Goal: Find specific fact: Find specific fact

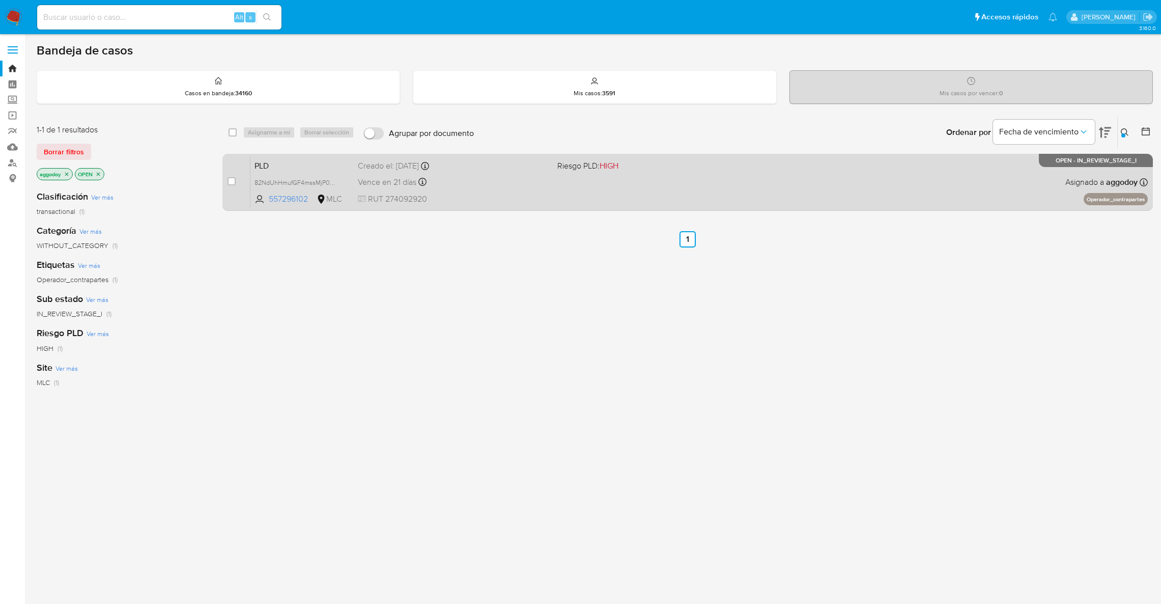
scroll to position [16, 0]
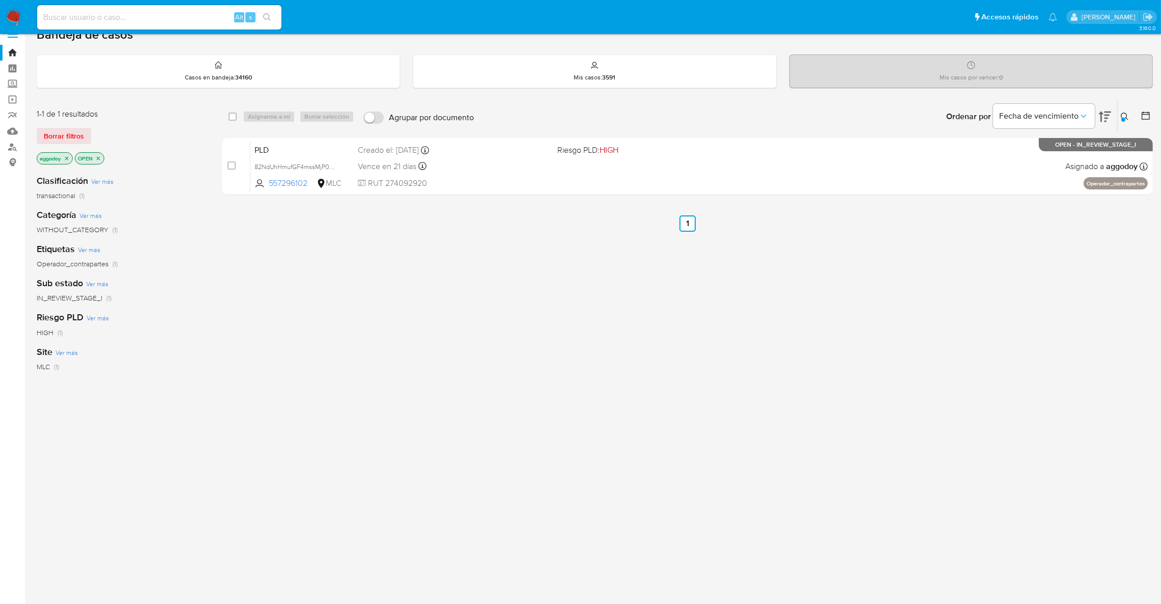
click at [1134, 114] on button at bounding box center [1126, 116] width 17 height 12
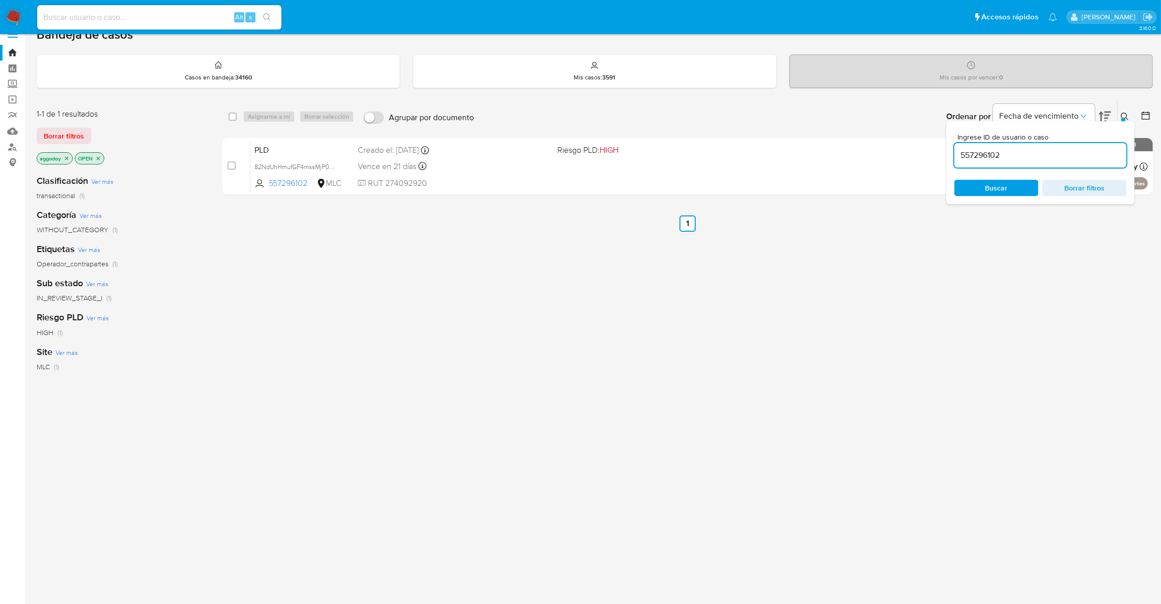
click at [1103, 151] on input "557296102" at bounding box center [1041, 155] width 172 height 13
type input "752218445"
click at [1003, 194] on span "Buscar" at bounding box center [997, 188] width 22 height 16
click at [994, 185] on span "Buscar" at bounding box center [997, 188] width 22 height 16
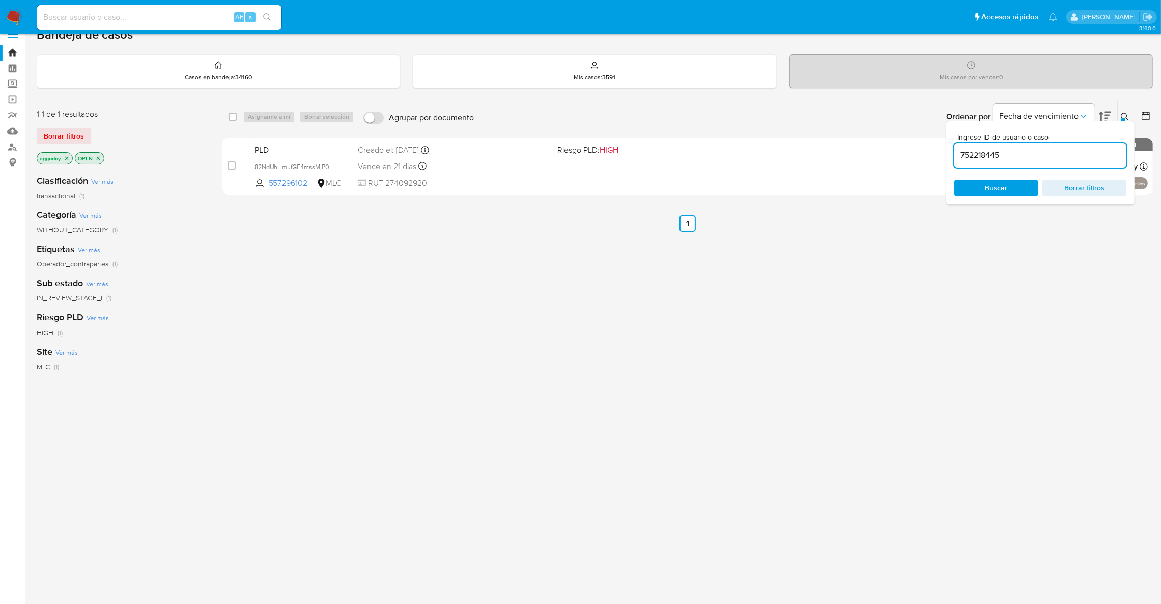
click at [979, 184] on span "Buscar" at bounding box center [997, 188] width 70 height 14
click at [1021, 157] on input "752218445" at bounding box center [1041, 155] width 172 height 13
click at [1020, 188] on span "Buscar" at bounding box center [997, 188] width 70 height 14
click at [1118, 117] on button at bounding box center [1126, 116] width 17 height 12
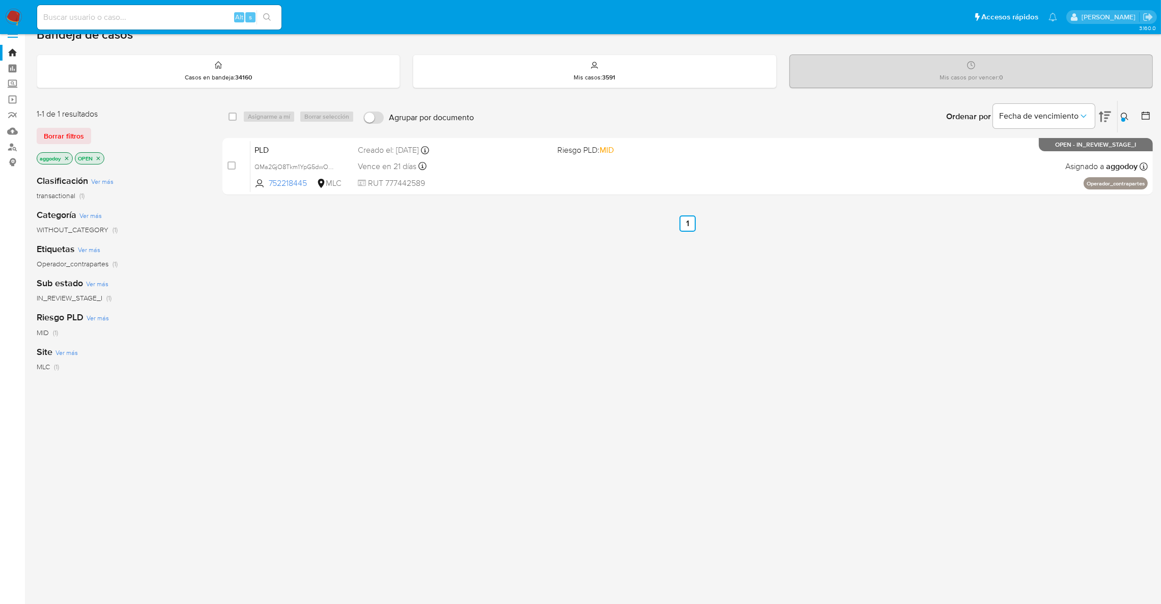
click at [898, 207] on div "select-all-cases-checkbox Asignarme a mí Borrar selección Agrupar por documento…" at bounding box center [687, 330] width 931 height 461
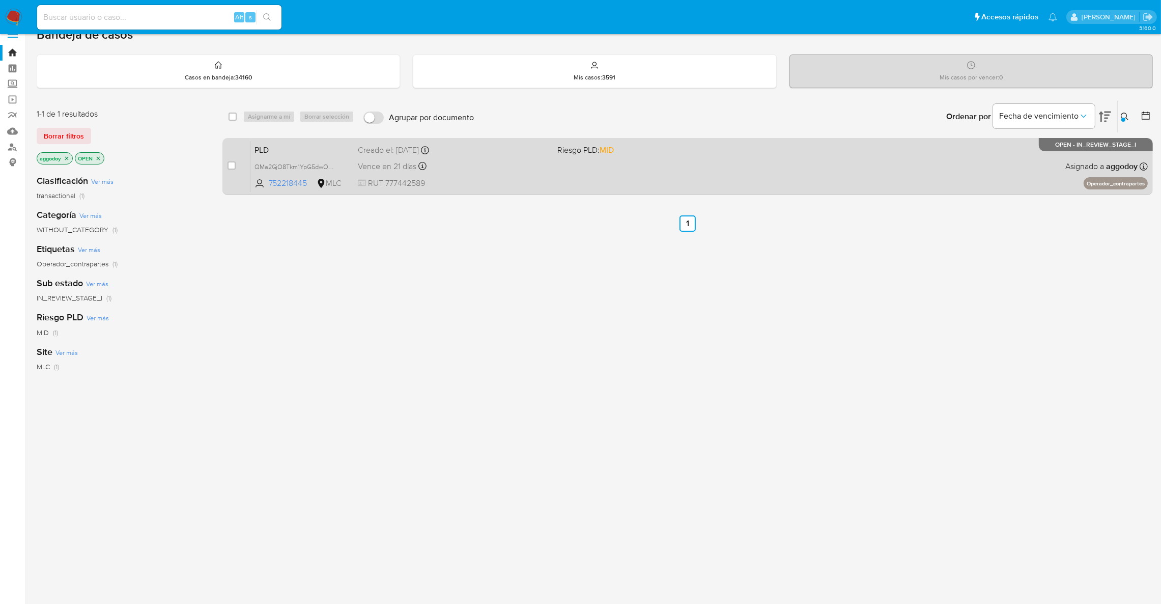
click at [873, 172] on div "PLD QMa2GjO8Tkm1YpG5dwOBajUj 752218445 MLC Riesgo PLD: MID Creado el: 12/07/202…" at bounding box center [699, 166] width 898 height 51
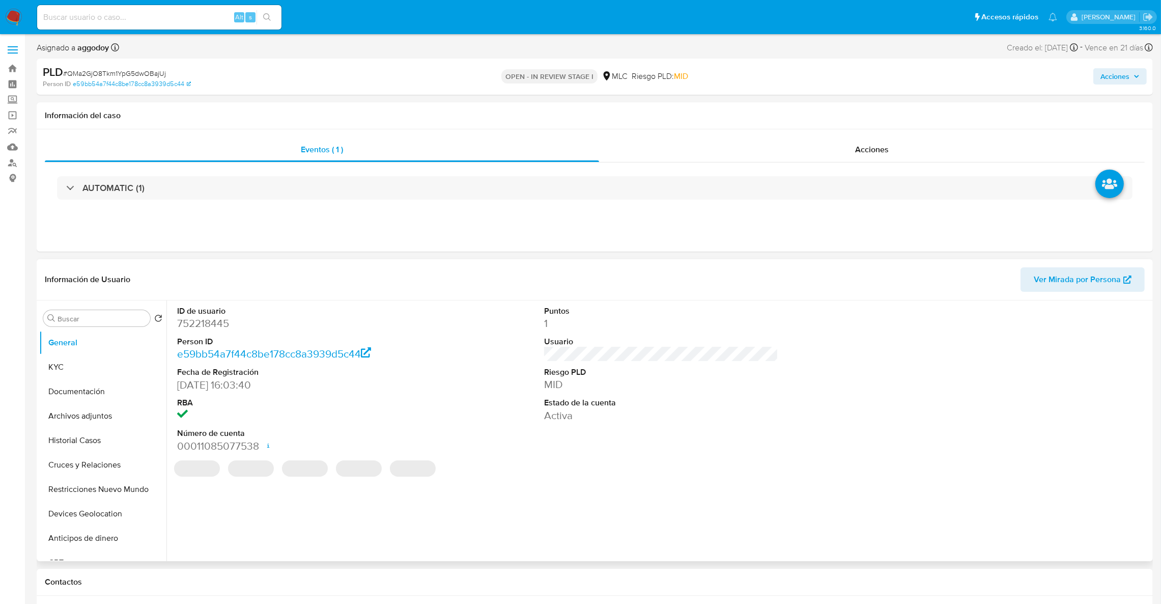
select select "10"
drag, startPoint x: 838, startPoint y: 141, endPoint x: 831, endPoint y: 146, distance: 8.7
click at [837, 141] on div "Acciones" at bounding box center [872, 149] width 546 height 24
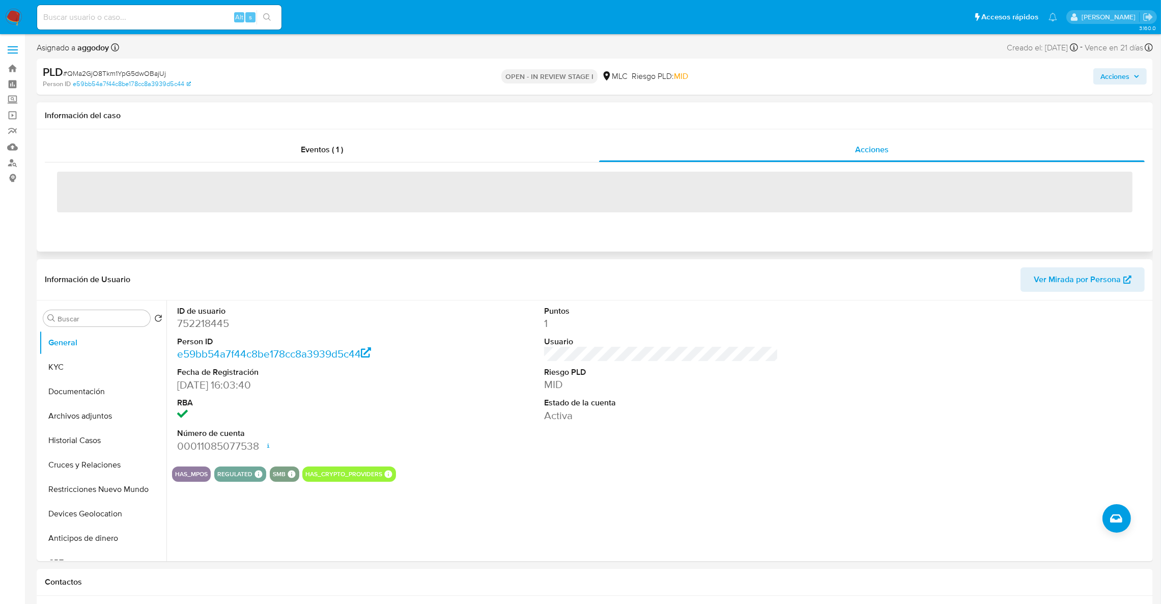
click at [483, 209] on span "‌" at bounding box center [595, 192] width 1076 height 41
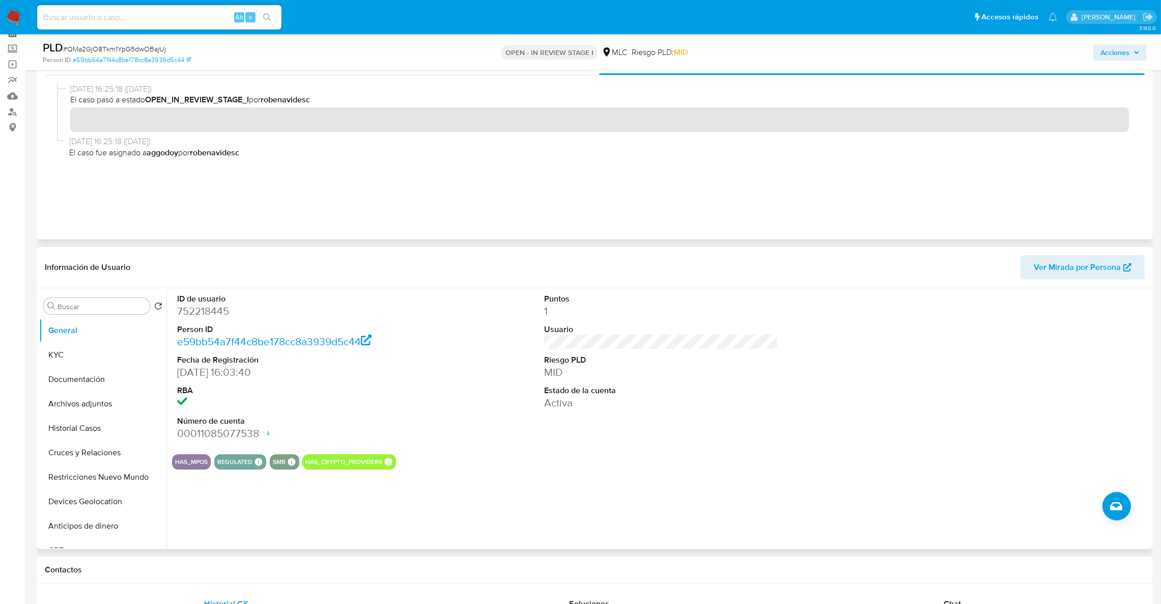
scroll to position [153, 0]
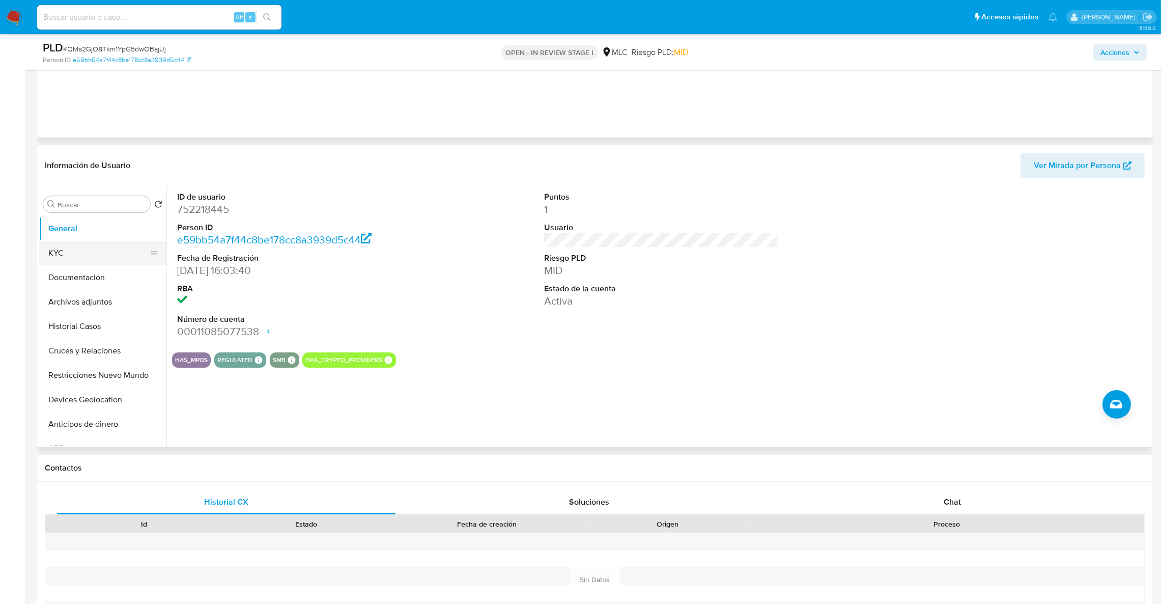
click at [74, 248] on button "KYC" at bounding box center [98, 253] width 119 height 24
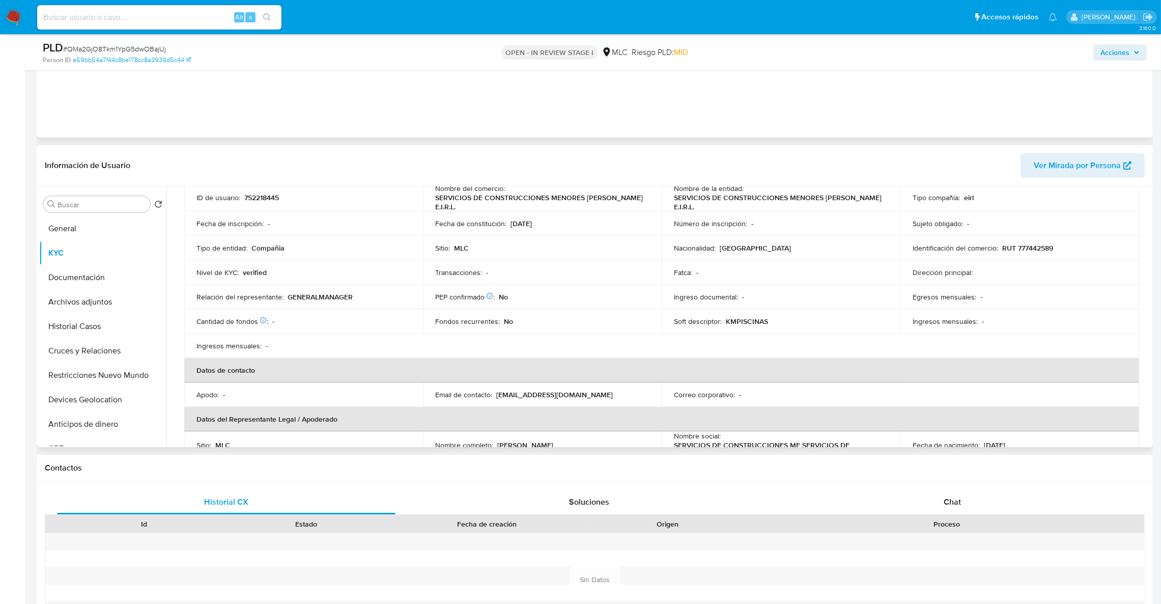
scroll to position [71, 0]
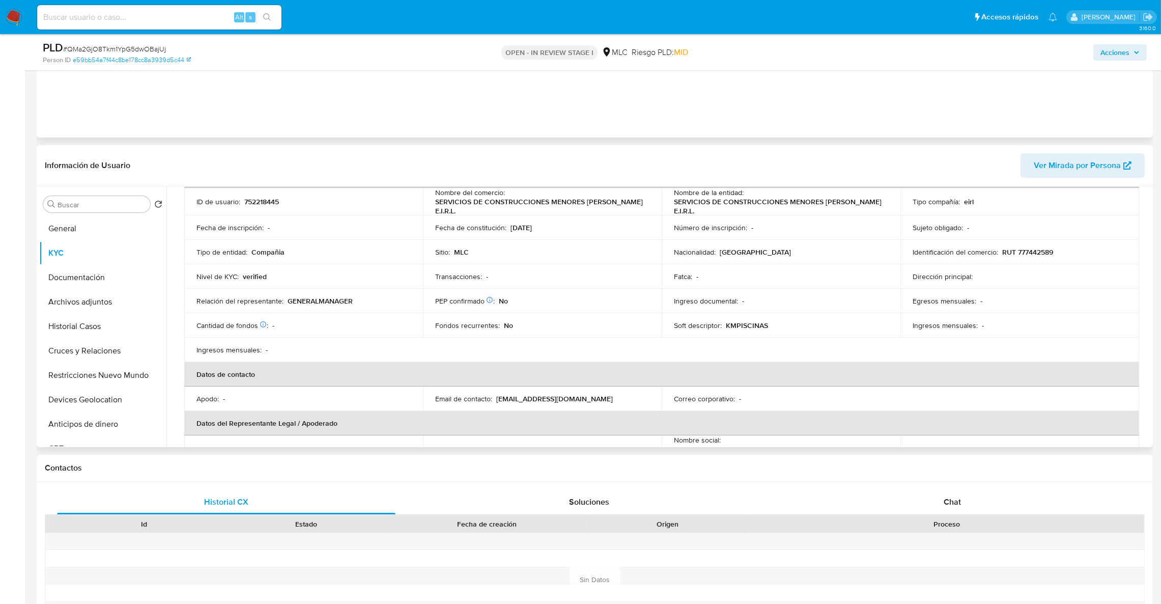
click at [1027, 250] on p "RUT 777442589" at bounding box center [1027, 251] width 51 height 9
copy p "777442589"
